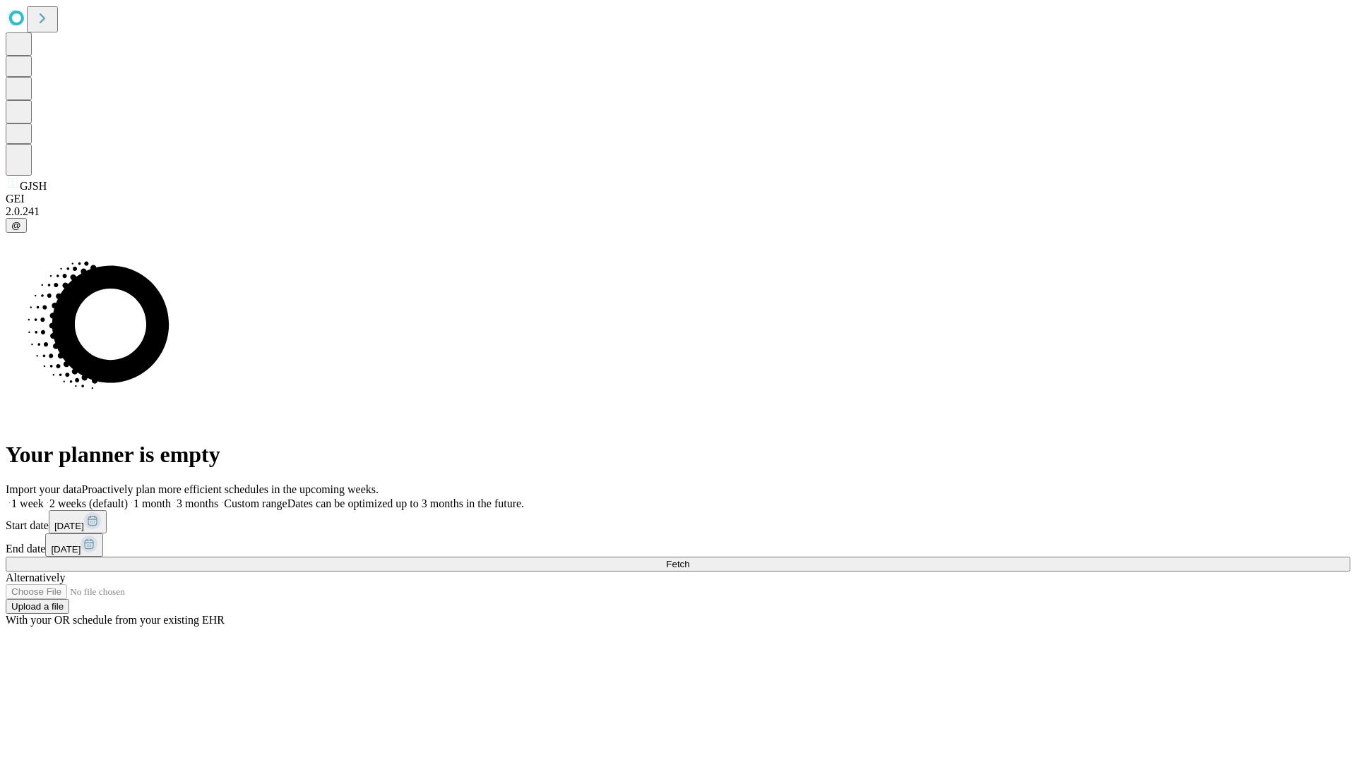
click at [689, 559] on span "Fetch" at bounding box center [677, 564] width 23 height 11
